Goal: Task Accomplishment & Management: Use online tool/utility

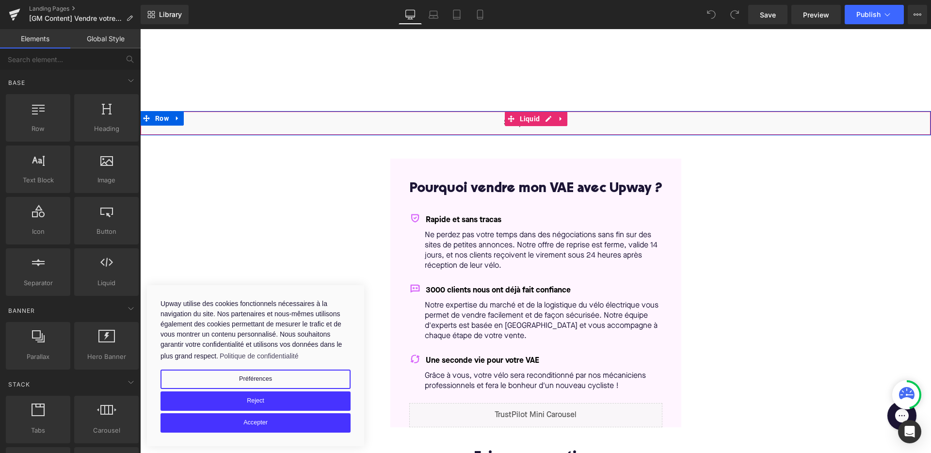
click at [548, 118] on div "Liquid" at bounding box center [535, 123] width 791 height 24
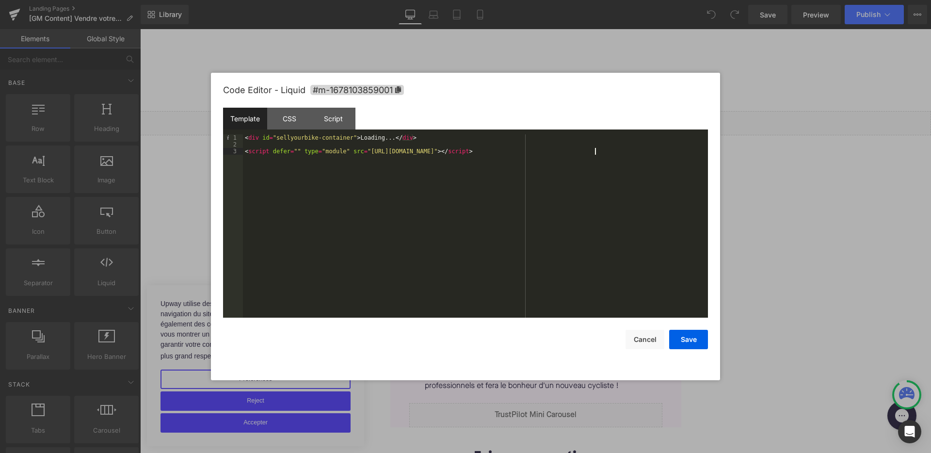
click at [596, 152] on div "< div id = "sellyourbike-container" > Loading... </ div > < script defer = "" t…" at bounding box center [475, 232] width 465 height 197
drag, startPoint x: 636, startPoint y: 150, endPoint x: 372, endPoint y: 153, distance: 264.2
click at [372, 153] on div "< div id = "sellyourbike-container" > Loading... </ div > < script defer = "" t…" at bounding box center [475, 232] width 465 height 197
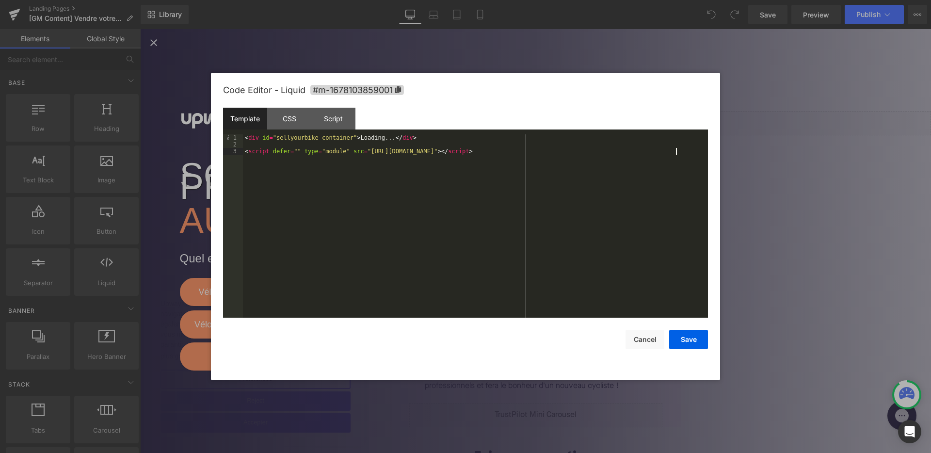
click at [488, 169] on div "< div id = "sellyourbike-container" > Loading... </ div > < script defer = "" t…" at bounding box center [475, 232] width 465 height 197
click at [693, 337] on button "Save" at bounding box center [688, 339] width 39 height 19
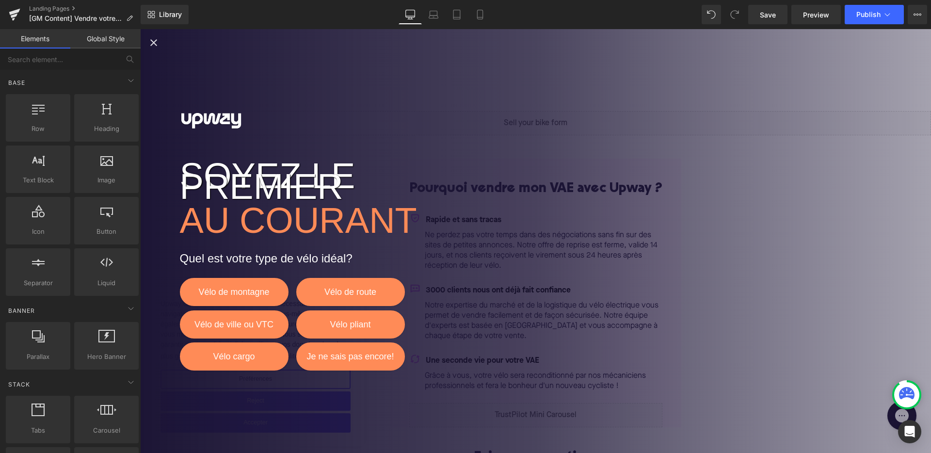
click at [154, 41] on icon "Close popup" at bounding box center [154, 43] width 12 height 12
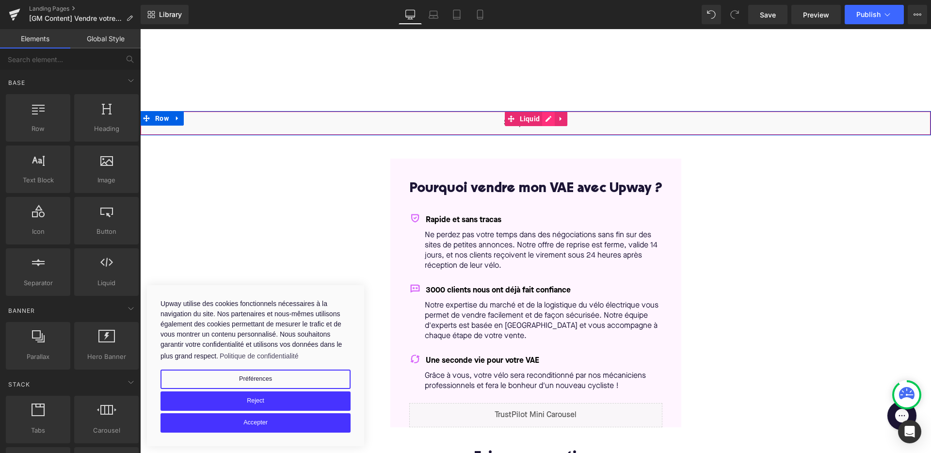
click at [547, 122] on div "Liquid" at bounding box center [535, 123] width 791 height 24
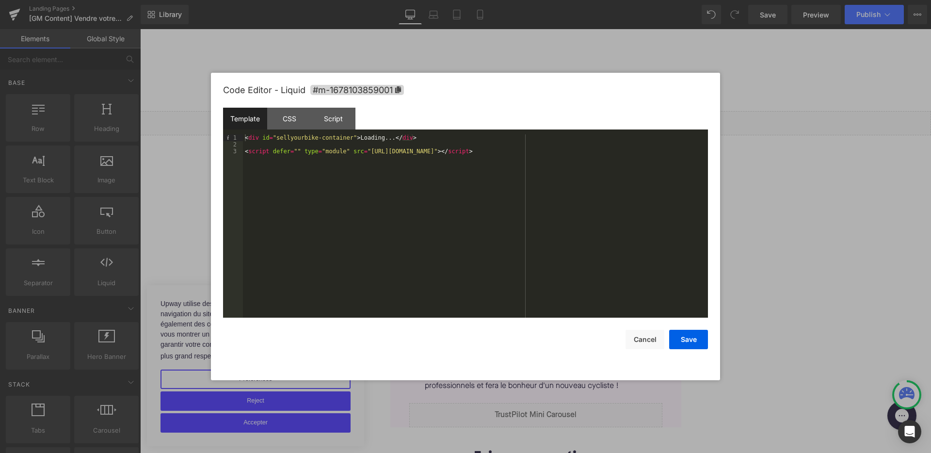
click at [352, 141] on div "< div id = "sellyourbike-container" > Loading... </ div > < script defer = "" t…" at bounding box center [475, 232] width 465 height 197
drag, startPoint x: 277, startPoint y: 138, endPoint x: 355, endPoint y: 139, distance: 78.1
click at [356, 138] on div "< div id = "sellyourbike-container-v2" > Loading... </ div > < script defer = "…" at bounding box center [475, 232] width 465 height 197
click at [642, 190] on div "< div id = "sellyourbike-container-v2" > Loading... </ div > < script defer = "…" at bounding box center [475, 232] width 465 height 197
click at [693, 330] on button "Save" at bounding box center [688, 339] width 39 height 19
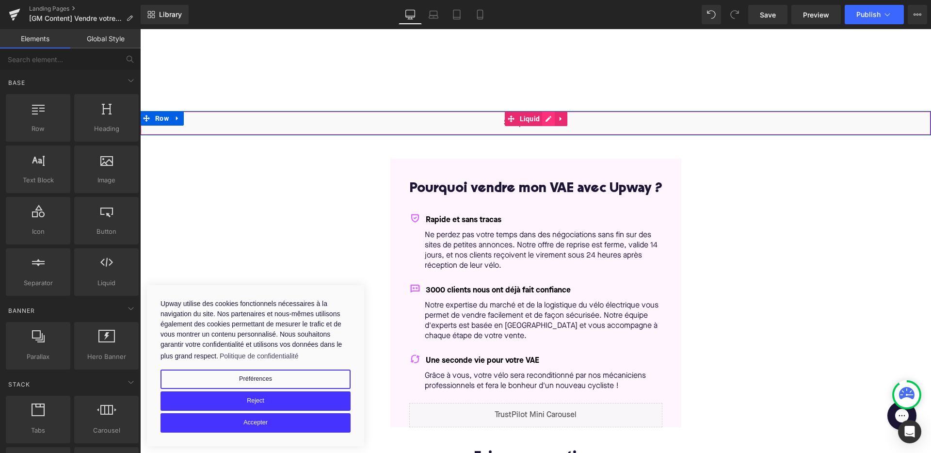
click at [545, 118] on div "Liquid" at bounding box center [535, 123] width 791 height 24
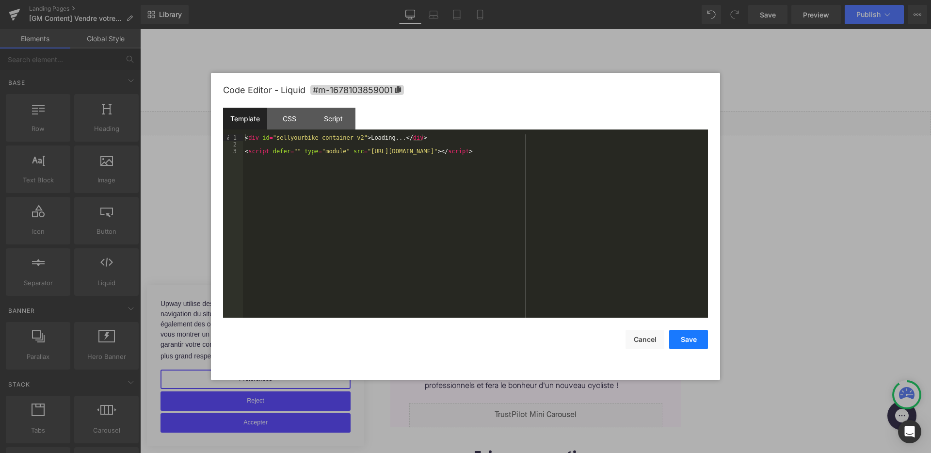
click at [682, 342] on button "Save" at bounding box center [688, 339] width 39 height 19
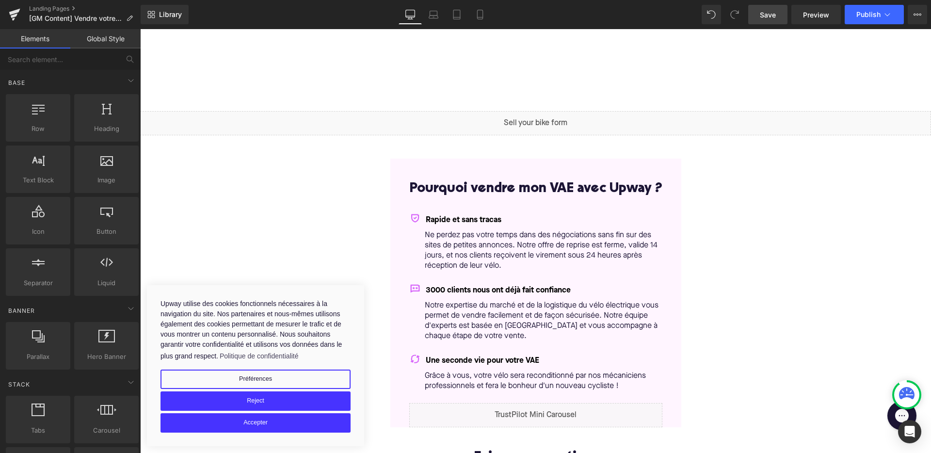
click at [768, 13] on span "Save" at bounding box center [768, 15] width 16 height 10
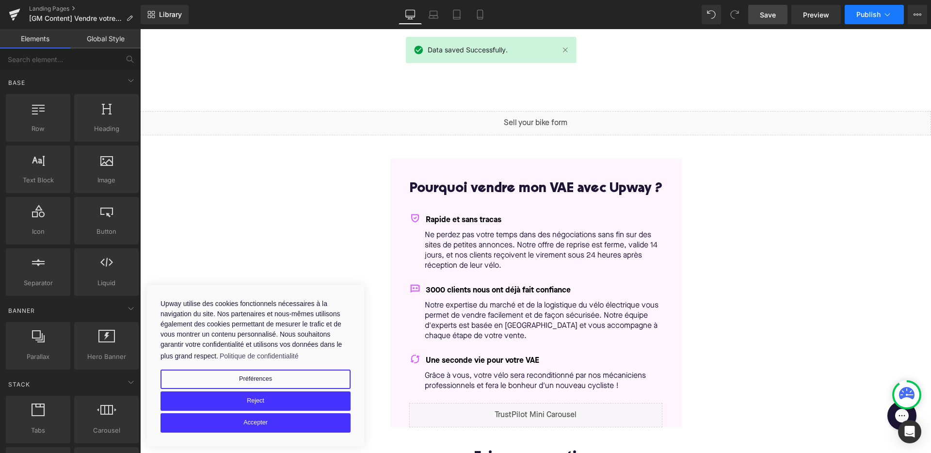
click at [874, 14] on span "Publish" at bounding box center [868, 15] width 24 height 8
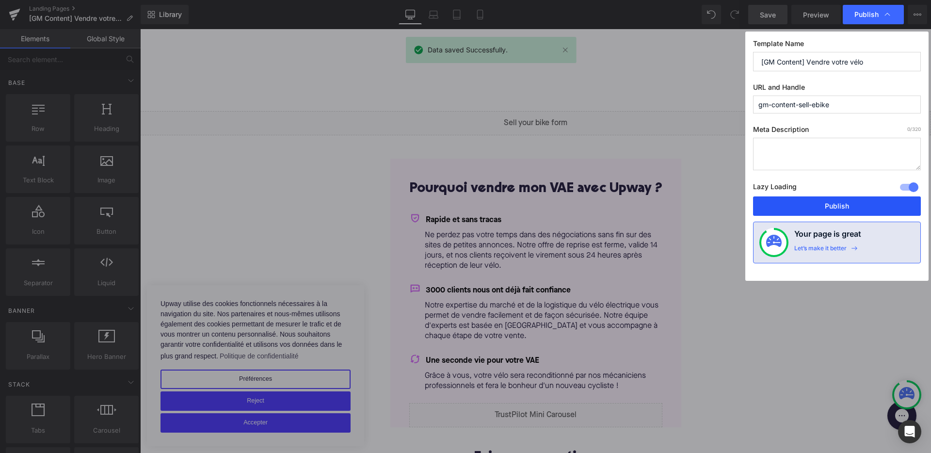
click at [839, 204] on button "Publish" at bounding box center [837, 205] width 168 height 19
